Goal: Check status: Check status

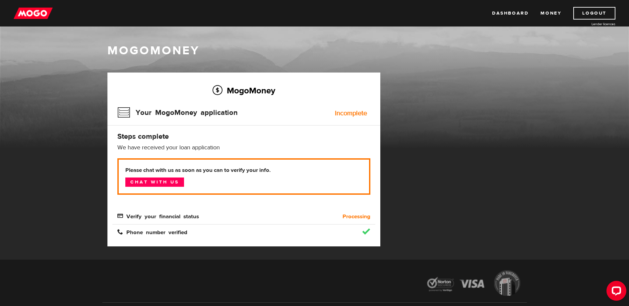
click at [145, 114] on h3 "Your MogoMoney application" at bounding box center [177, 112] width 120 height 17
drag, startPoint x: 145, startPoint y: 114, endPoint x: 129, endPoint y: 126, distance: 19.9
click at [128, 115] on h3 "Your MogoMoney application" at bounding box center [177, 112] width 120 height 17
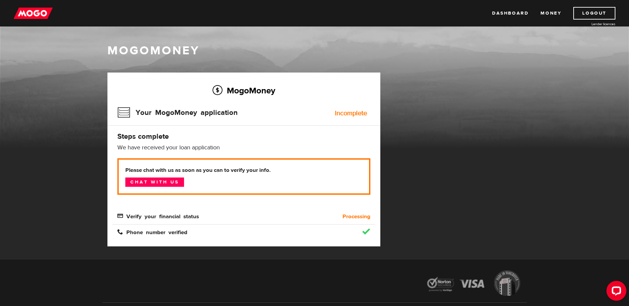
click at [160, 218] on span "Verify your financial status" at bounding box center [158, 216] width 82 height 6
drag, startPoint x: 160, startPoint y: 218, endPoint x: 139, endPoint y: 180, distance: 43.4
click at [139, 180] on link "Chat with us" at bounding box center [154, 182] width 59 height 9
